Goal: Transaction & Acquisition: Purchase product/service

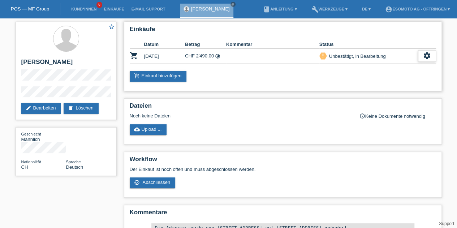
click at [425, 53] on icon "settings" at bounding box center [427, 56] width 8 height 8
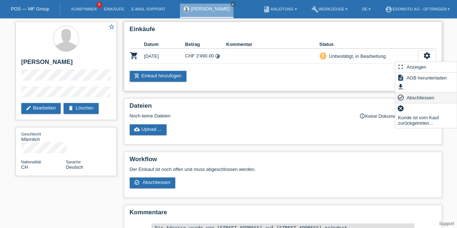
click at [411, 100] on span "Abschliessen" at bounding box center [420, 97] width 30 height 9
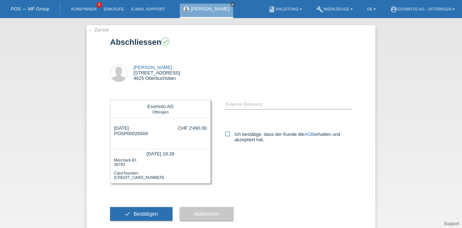
click at [230, 135] on label "Ich bestätige, dass der Kunde die AGB erhalten und akzeptiert hat." at bounding box center [288, 136] width 127 height 11
click at [230, 135] on input "Ich bestätige, dass der Kunde die AGB erhalten und akzeptiert hat." at bounding box center [227, 133] width 5 height 5
checkbox input "true"
click at [141, 213] on span "Bestätigen" at bounding box center [146, 214] width 25 height 6
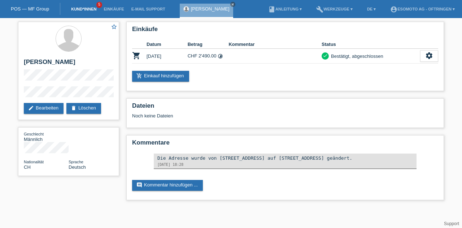
click at [84, 11] on link "Kund*innen" at bounding box center [83, 9] width 32 height 4
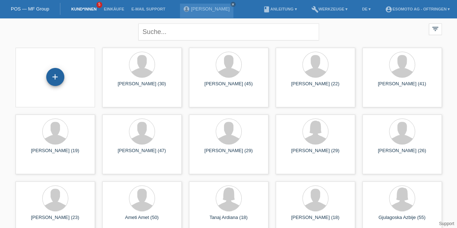
click at [60, 75] on div "+" at bounding box center [55, 77] width 18 height 18
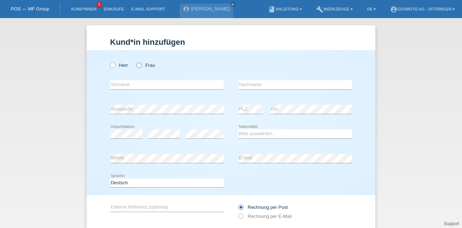
click at [135, 61] on icon at bounding box center [135, 61] width 0 height 0
click at [136, 66] on input "Frau" at bounding box center [138, 64] width 5 height 5
radio input "true"
click at [130, 87] on input "text" at bounding box center [167, 84] width 114 height 9
type input "[PERSON_NAME]"
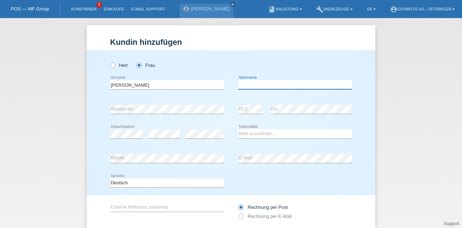
click at [250, 83] on input "text" at bounding box center [295, 84] width 114 height 9
type input "Priska"
click at [246, 131] on select "Bitte auswählen... Schweiz Deutschland Liechtenstein Österreich ------------ Af…" at bounding box center [295, 133] width 114 height 9
select select "CH"
click at [238, 129] on select "Bitte auswählen... Schweiz Deutschland Liechtenstein Österreich ------------ Af…" at bounding box center [295, 133] width 114 height 9
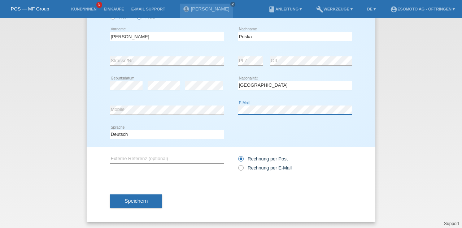
scroll to position [49, 0]
click at [237, 163] on icon at bounding box center [237, 163] width 0 height 0
click at [238, 168] on input "Rechnung per E-Mail" at bounding box center [240, 168] width 5 height 9
radio input "true"
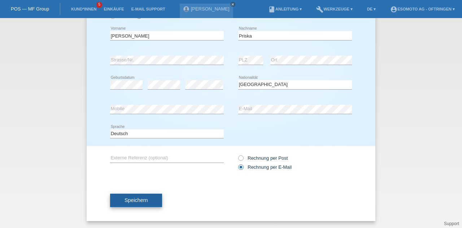
click at [138, 199] on span "Speichern" at bounding box center [136, 200] width 23 height 6
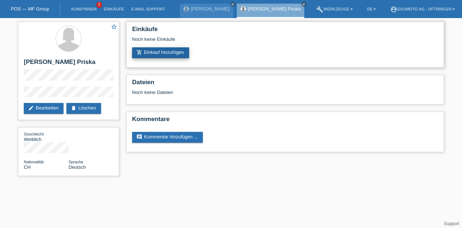
click at [165, 53] on link "add_shopping_cart Einkauf hinzufügen" at bounding box center [160, 52] width 57 height 11
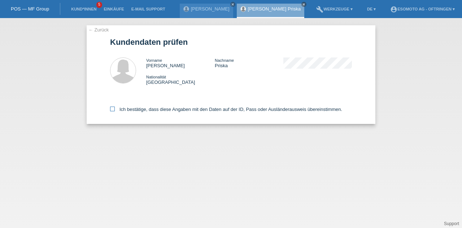
click at [114, 108] on icon at bounding box center [112, 108] width 5 height 5
click at [114, 108] on input "Ich bestätige, dass diese Angaben mit den Daten auf der ID, Pass oder Ausländer…" at bounding box center [112, 108] width 5 height 5
checkbox input "true"
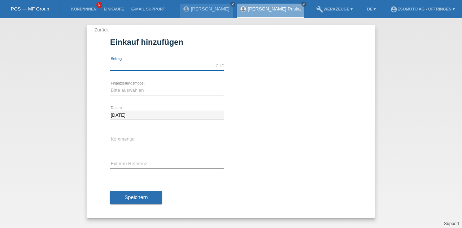
click at [135, 65] on input "text" at bounding box center [167, 65] width 114 height 9
type input "2590.00"
click at [127, 88] on select "Bitte auswählen Fixe Raten Kauf auf Rechnung mit Teilzahlungsoption" at bounding box center [167, 90] width 114 height 9
select select "69"
click at [110, 86] on select "Bitte auswählen Fixe Raten Kauf auf Rechnung mit Teilzahlungsoption" at bounding box center [167, 90] width 114 height 9
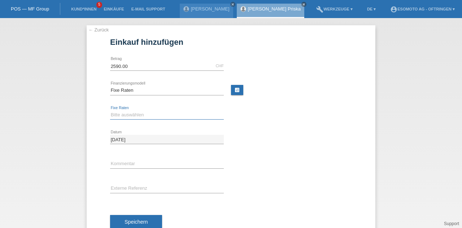
click at [123, 116] on select "Bitte auswählen 12 Raten 24 Raten 36 Raten 48 Raten" at bounding box center [167, 114] width 114 height 9
select select "139"
click at [110, 110] on select "Bitte auswählen 12 Raten 24 Raten 36 Raten 48 Raten" at bounding box center [167, 114] width 114 height 9
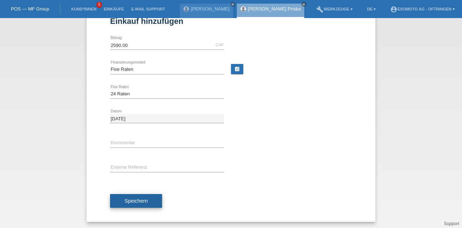
click at [141, 200] on span "Speichern" at bounding box center [136, 201] width 23 height 6
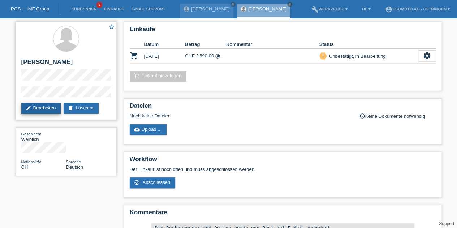
click at [38, 110] on link "edit Bearbeiten" at bounding box center [41, 108] width 40 height 11
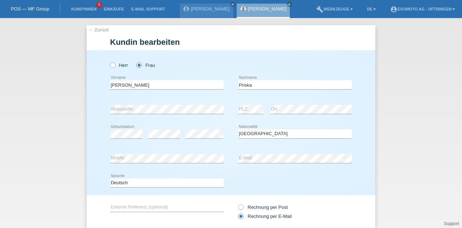
select select "CH"
drag, startPoint x: 136, startPoint y: 83, endPoint x: 82, endPoint y: 91, distance: 55.1
click at [82, 91] on div "← Zurück Kundin bearbeiten Herr Frau Fluri-Blum error Vorname C" at bounding box center [231, 123] width 462 height 210
drag, startPoint x: 253, startPoint y: 86, endPoint x: 216, endPoint y: 87, distance: 37.5
click at [216, 87] on div "Fluri-Blum error Vorname Priska error Nachname" at bounding box center [231, 85] width 242 height 25
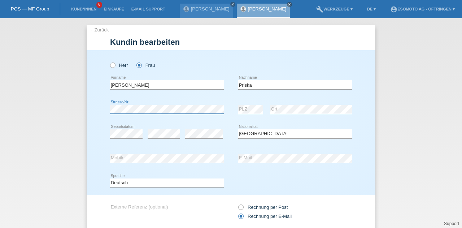
click at [87, 113] on div "Herr Frau Fluri-Blum error Vorname C" at bounding box center [231, 122] width 289 height 145
click at [89, 30] on link "← Zurück" at bounding box center [98, 29] width 20 height 5
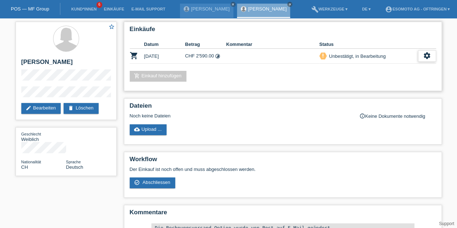
click at [423, 57] on icon "settings" at bounding box center [427, 56] width 8 height 8
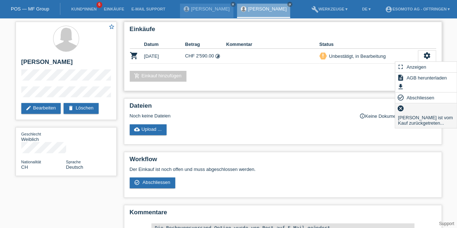
click at [411, 116] on span "[PERSON_NAME] ist vom Kauf zurückgetreten..." at bounding box center [426, 120] width 58 height 14
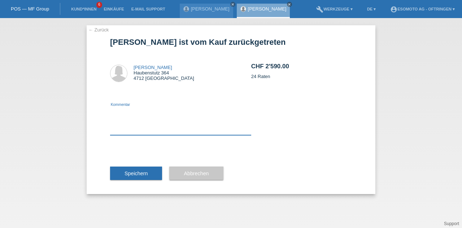
click at [201, 126] on textarea at bounding box center [180, 121] width 141 height 28
type textarea "fgfg"
click at [147, 175] on span "Speichern" at bounding box center [136, 173] width 23 height 6
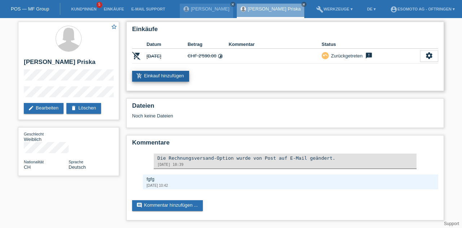
click at [164, 74] on link "add_shopping_cart Einkauf hinzufügen" at bounding box center [160, 76] width 57 height 11
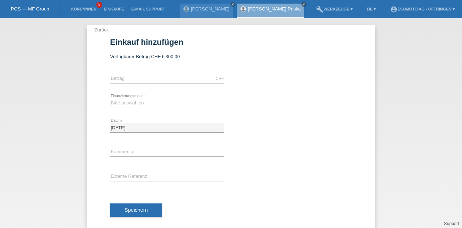
click at [140, 88] on div "CHF error [GEOGRAPHIC_DATA]" at bounding box center [167, 78] width 114 height 25
click at [144, 78] on input "text" at bounding box center [167, 78] width 114 height 9
type input "2640.00"
click at [118, 105] on select "Bitte auswählen Fixe Raten Kauf auf Rechnung mit Teilzahlungsoption" at bounding box center [167, 103] width 114 height 9
select select "69"
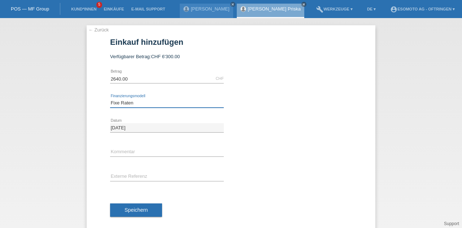
click at [110, 99] on select "Bitte auswählen Fixe Raten Kauf auf Rechnung mit Teilzahlungsoption" at bounding box center [167, 103] width 114 height 9
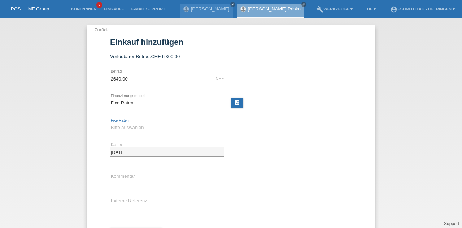
click at [114, 126] on select "Bitte auswählen 12 Raten 24 Raten 36 Raten 48 Raten" at bounding box center [167, 127] width 114 height 9
select select "139"
click at [110, 123] on select "Bitte auswählen 12 Raten 24 Raten 36 Raten 48 Raten" at bounding box center [167, 127] width 114 height 9
click at [273, 154] on div "[DATE] error Datum" at bounding box center [231, 152] width 242 height 25
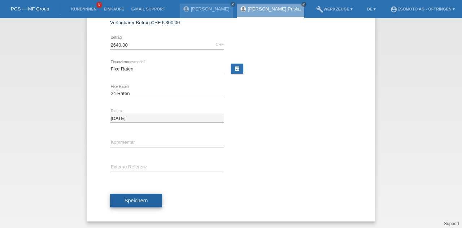
click at [140, 197] on span "Speichern" at bounding box center [136, 200] width 23 height 6
